Goal: Transaction & Acquisition: Purchase product/service

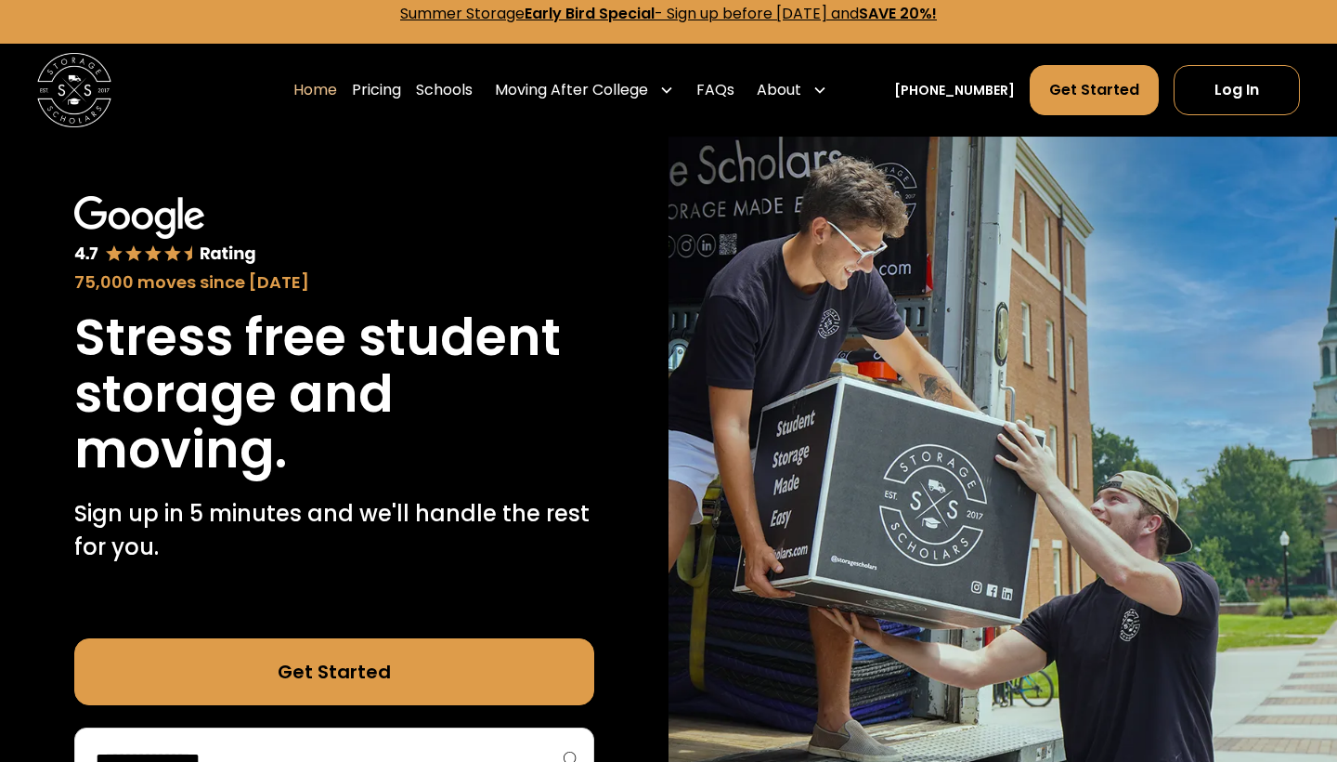
scroll to position [18, 0]
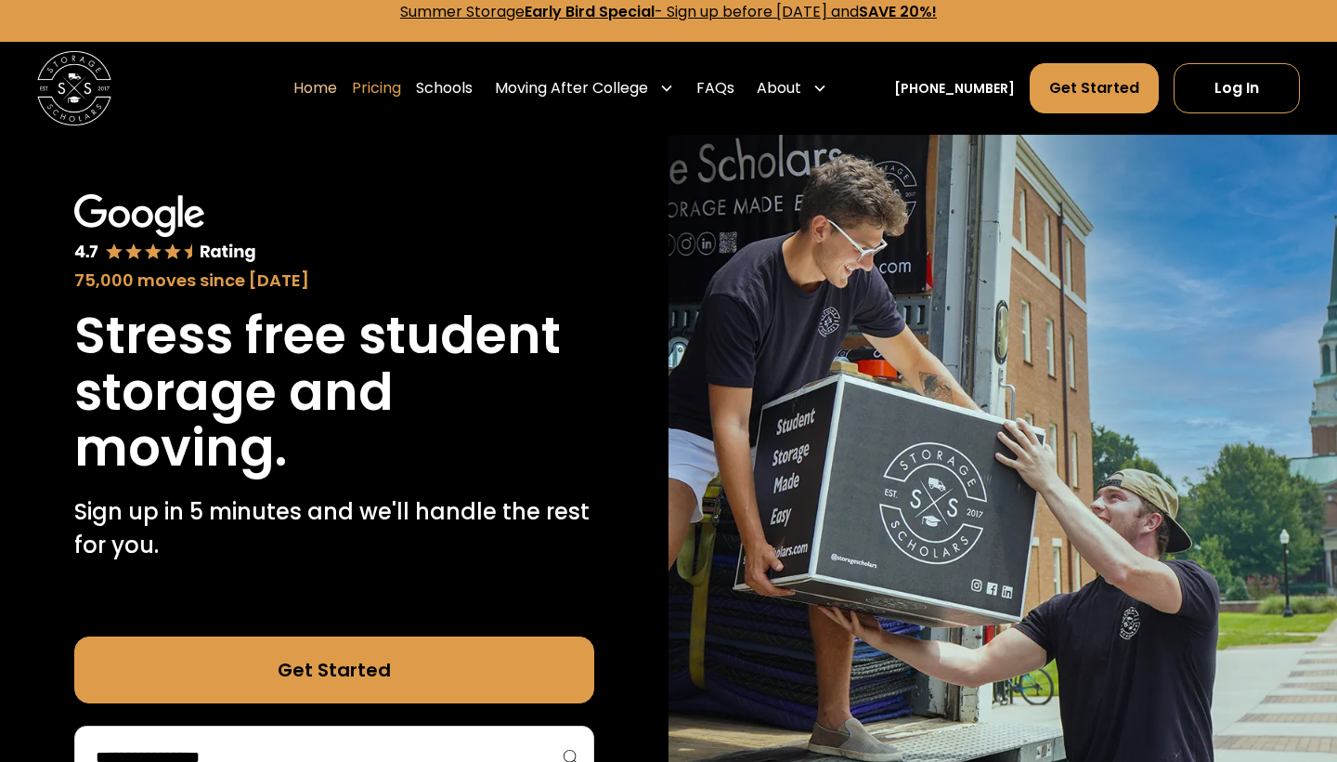
click at [401, 86] on link "Pricing" at bounding box center [376, 88] width 49 height 52
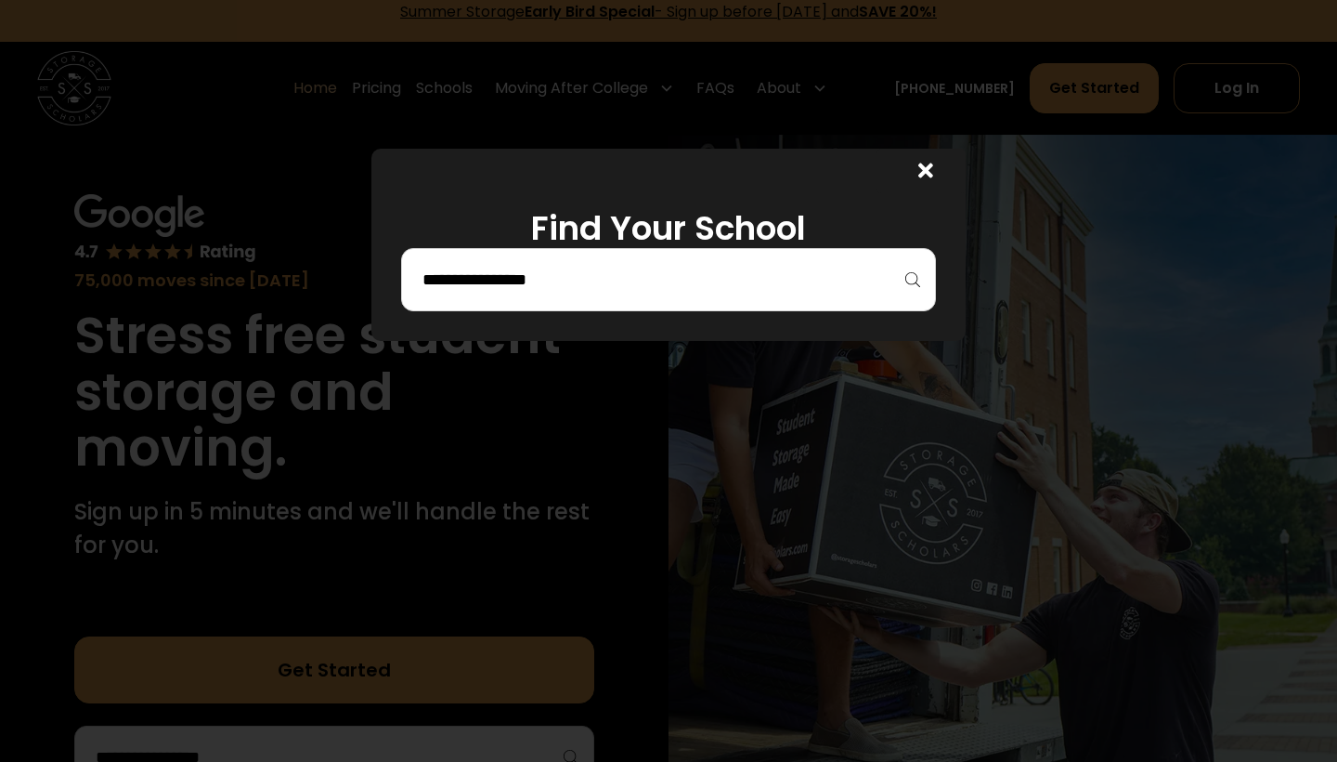
click at [727, 297] on div at bounding box center [668, 279] width 535 height 63
click at [663, 285] on input "search" at bounding box center [669, 280] width 496 height 32
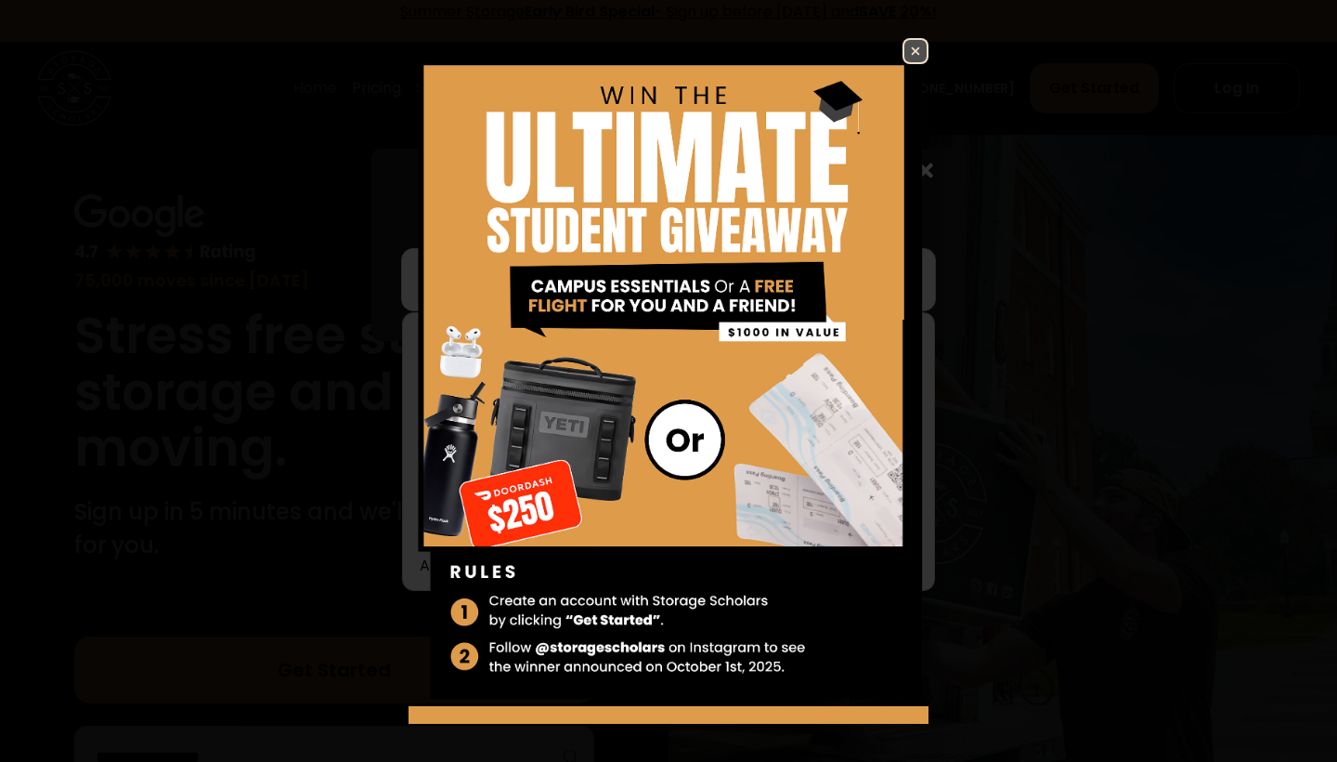
click at [905, 62] on img at bounding box center [916, 51] width 22 height 22
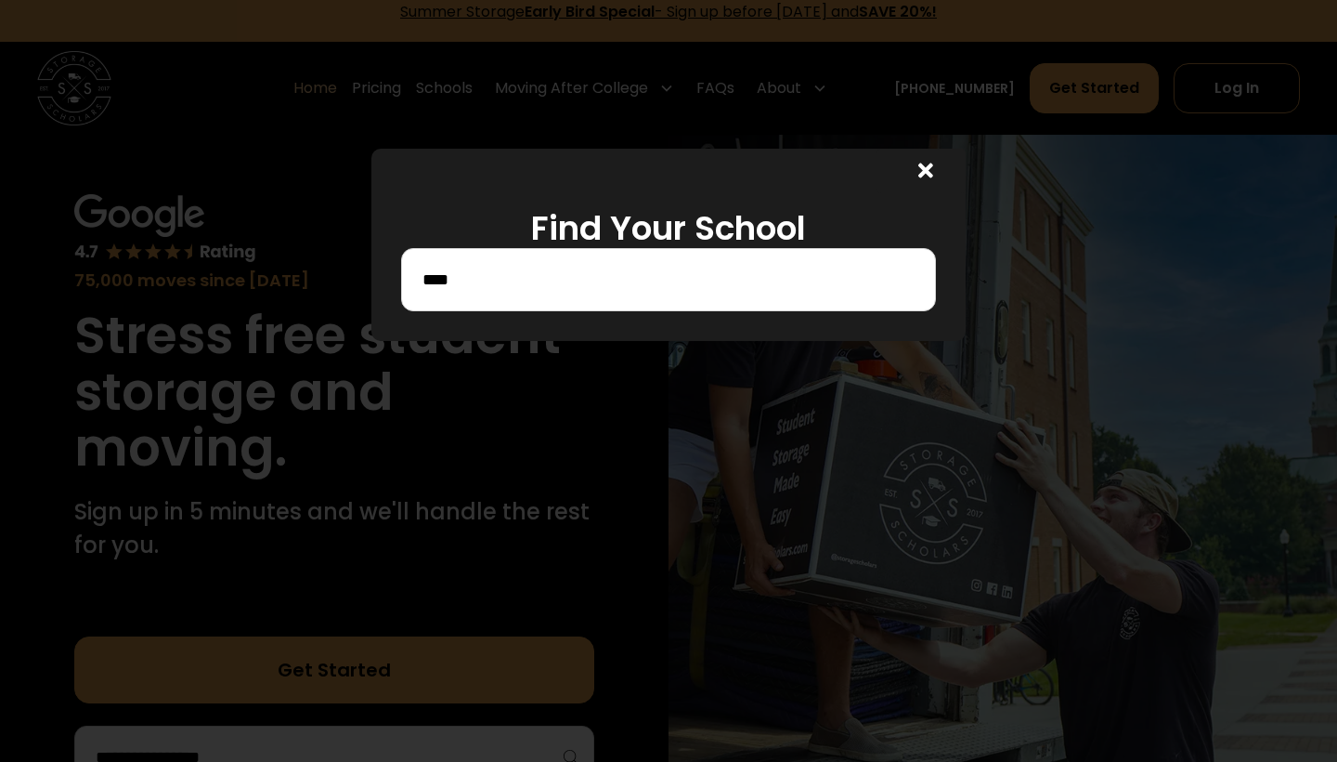
click at [672, 272] on input "****" at bounding box center [669, 280] width 496 height 32
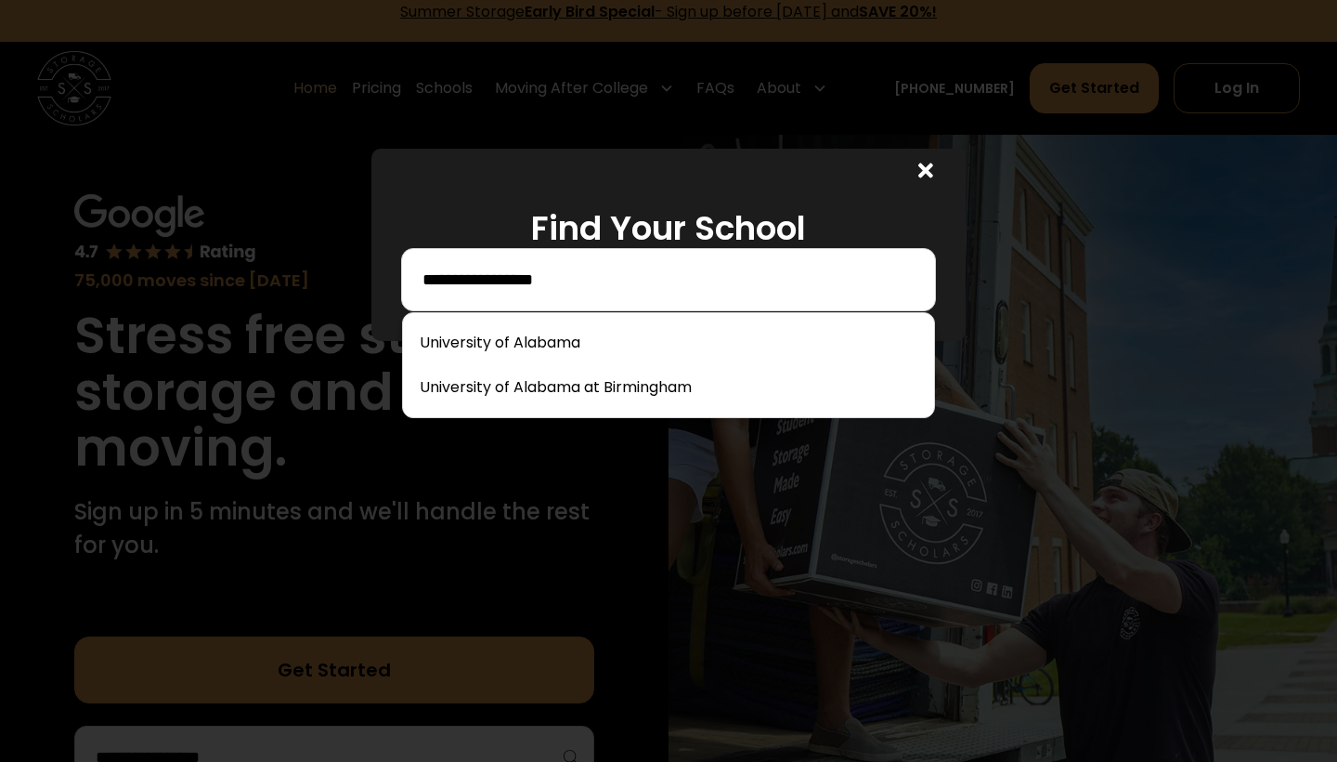
type input "**********"
drag, startPoint x: 672, startPoint y: 272, endPoint x: 581, endPoint y: 345, distance: 116.3
click at [581, 345] on link at bounding box center [668, 342] width 516 height 41
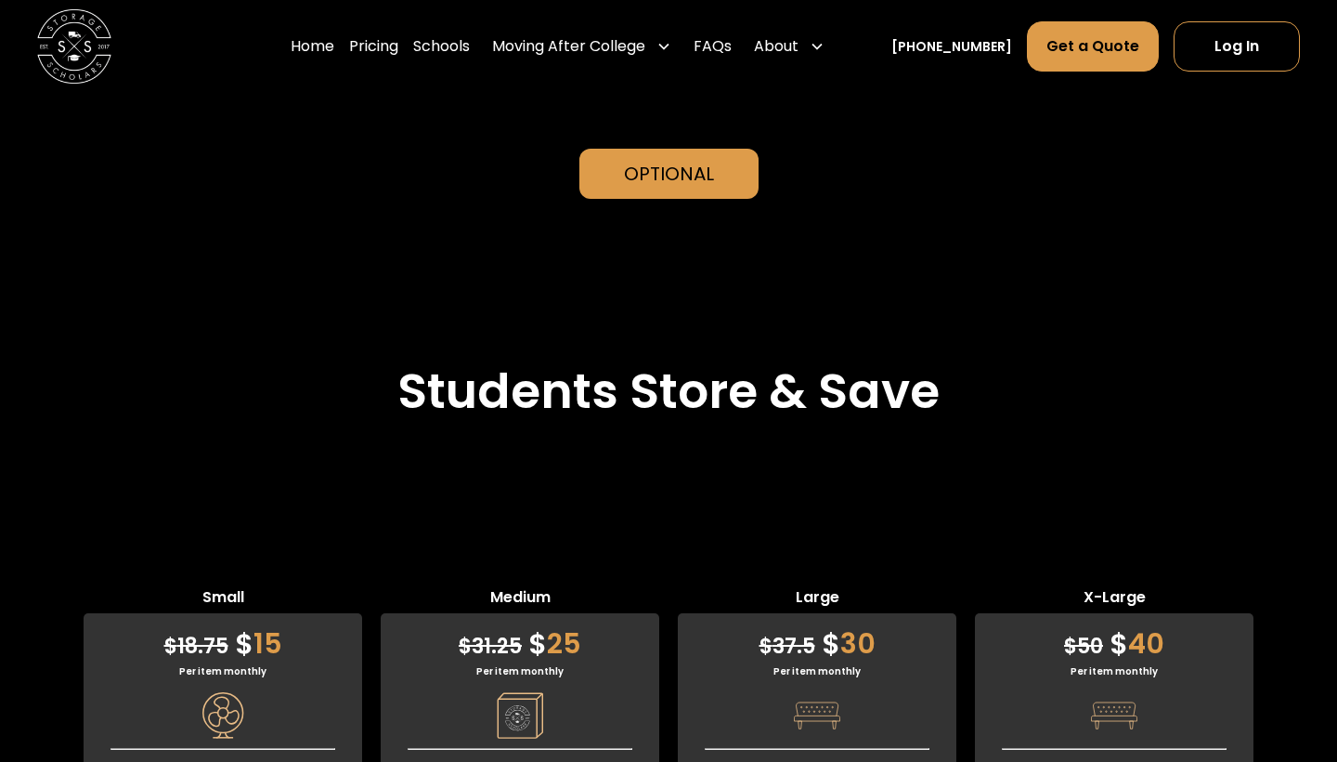
scroll to position [4265, 0]
drag, startPoint x: 726, startPoint y: 353, endPoint x: 841, endPoint y: 511, distance: 195.4
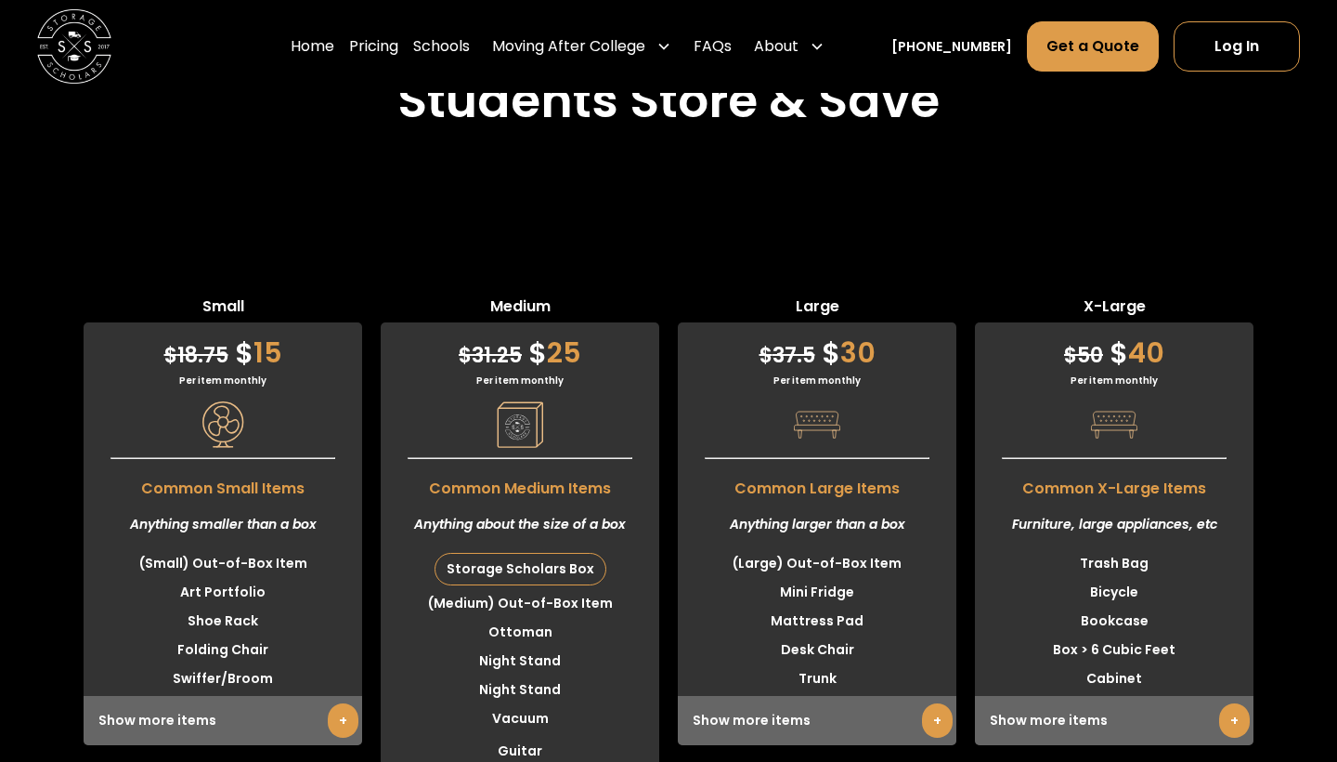
scroll to position [4557, 0]
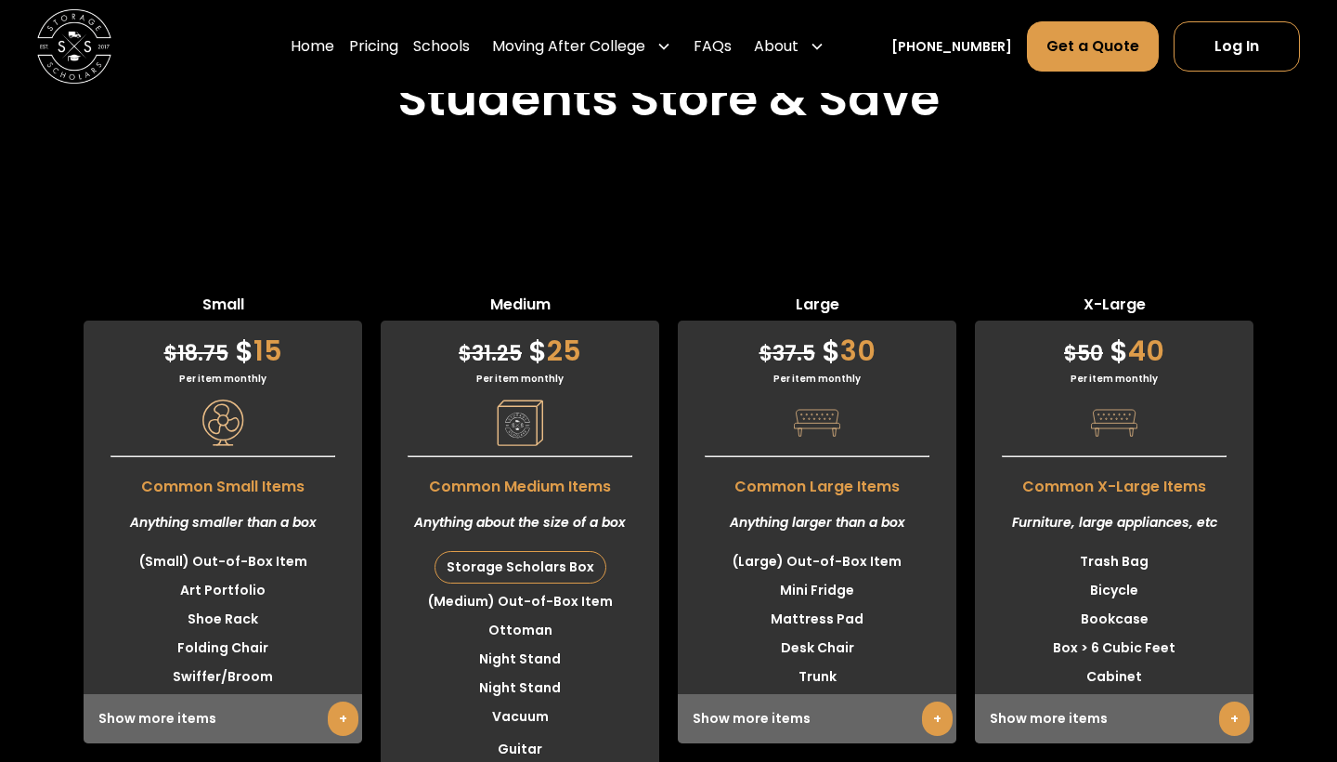
click at [913, 694] on div "Show more items +" at bounding box center [817, 718] width 279 height 49
click at [930, 701] on link "+" at bounding box center [937, 718] width 31 height 34
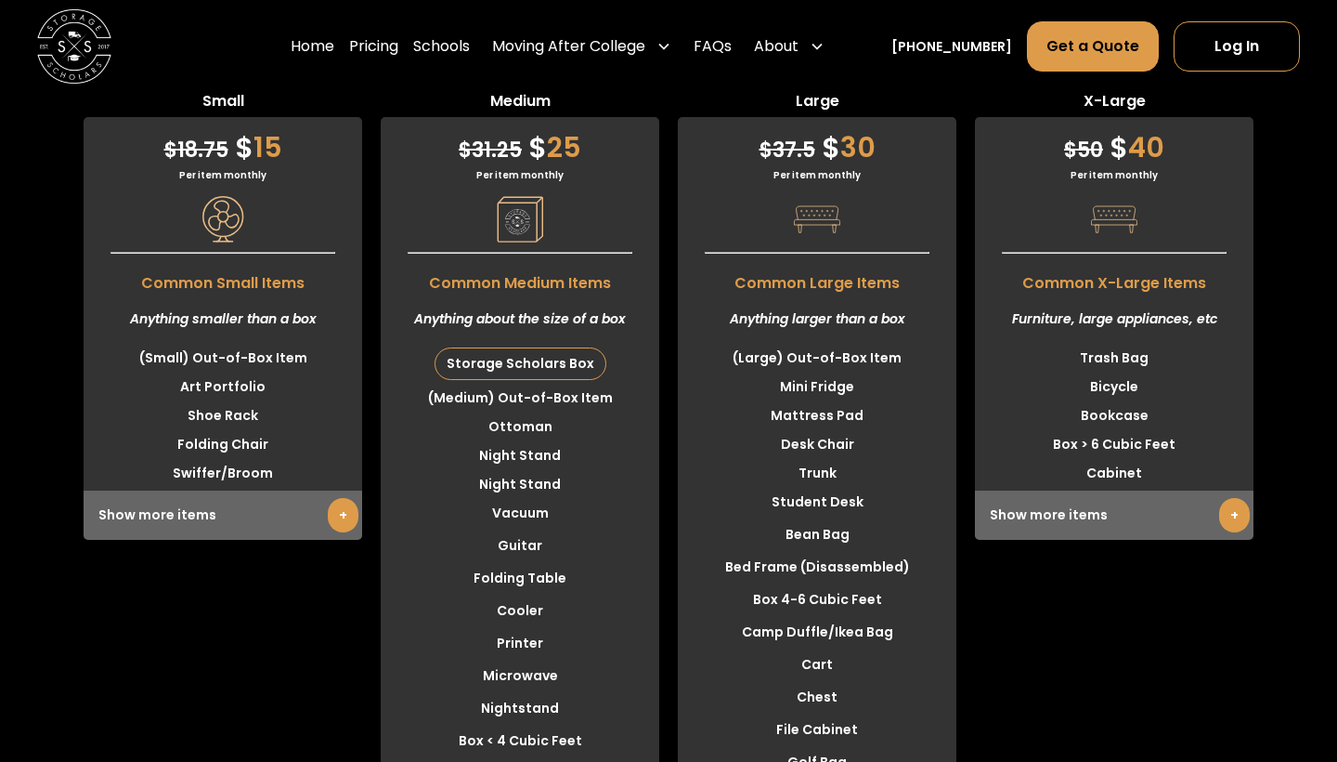
scroll to position [4759, 0]
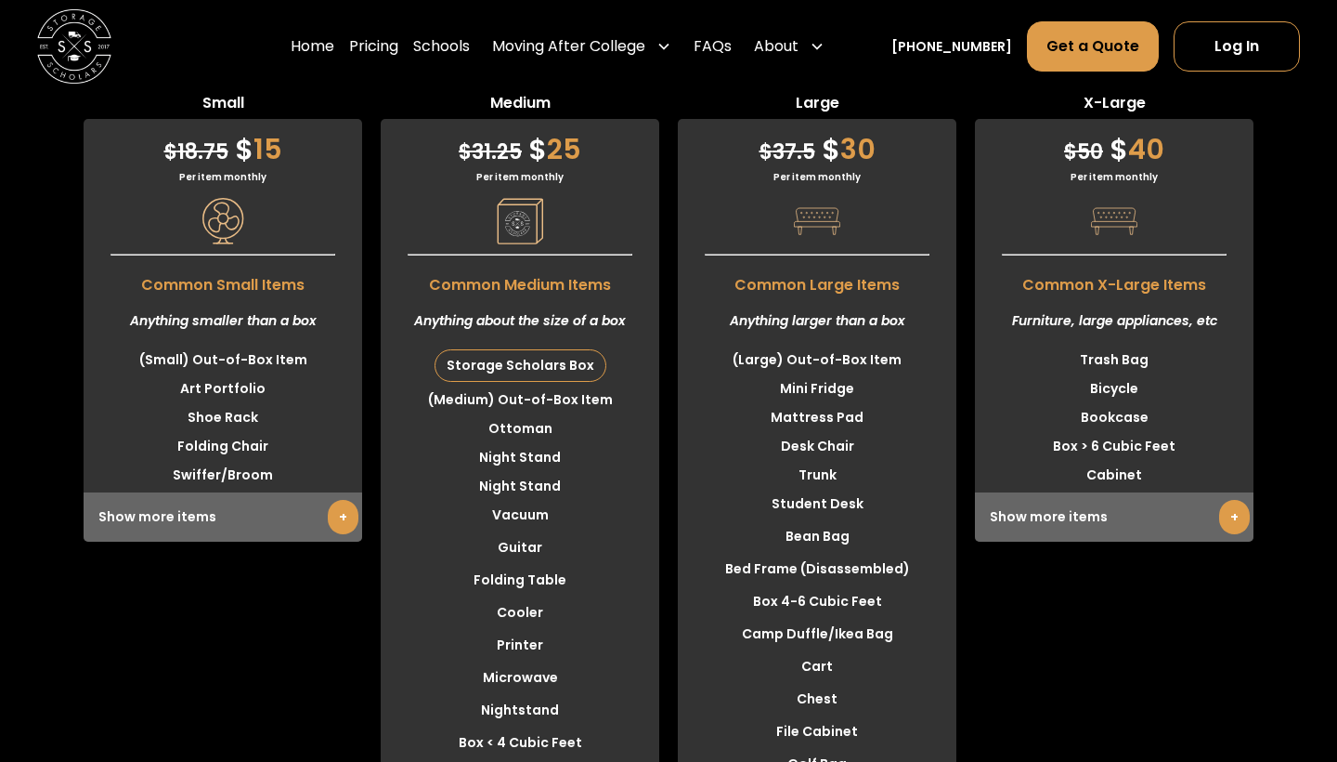
click at [1242, 500] on link "+" at bounding box center [1234, 517] width 31 height 34
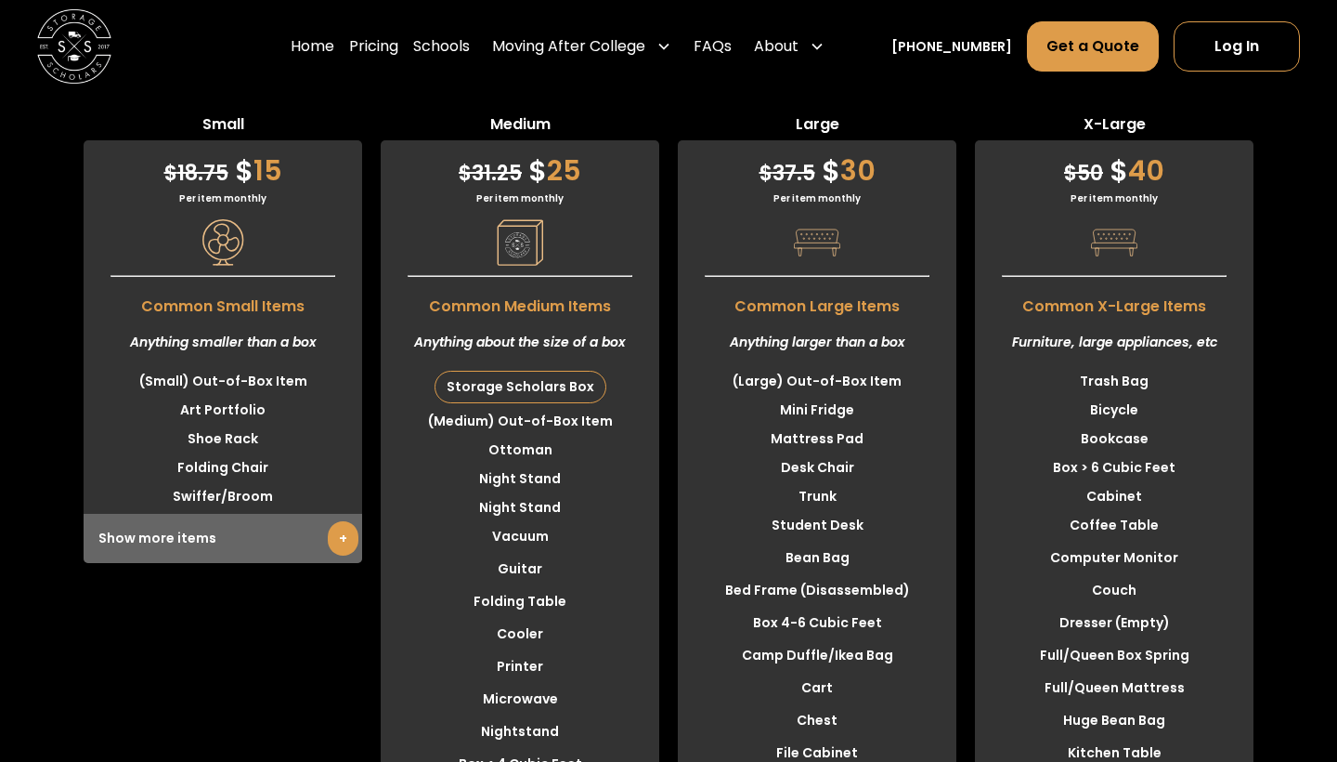
scroll to position [4415, 0]
